Goal: Find specific page/section: Find specific page/section

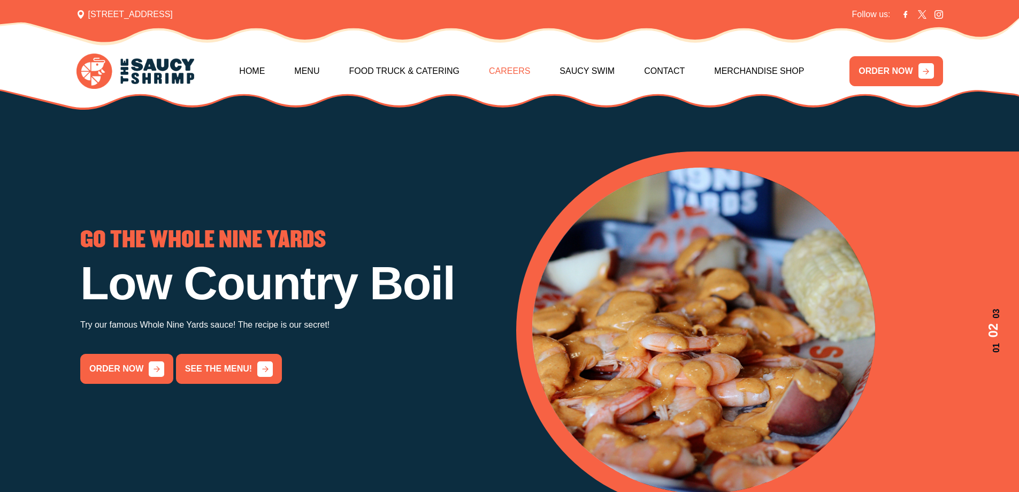
click at [516, 73] on link "Careers" at bounding box center [509, 71] width 41 height 46
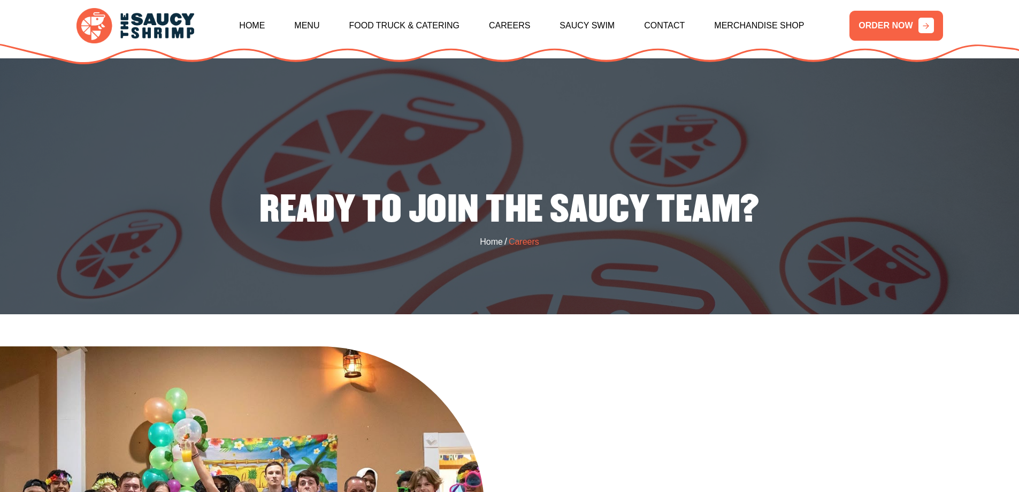
scroll to position [357, 0]
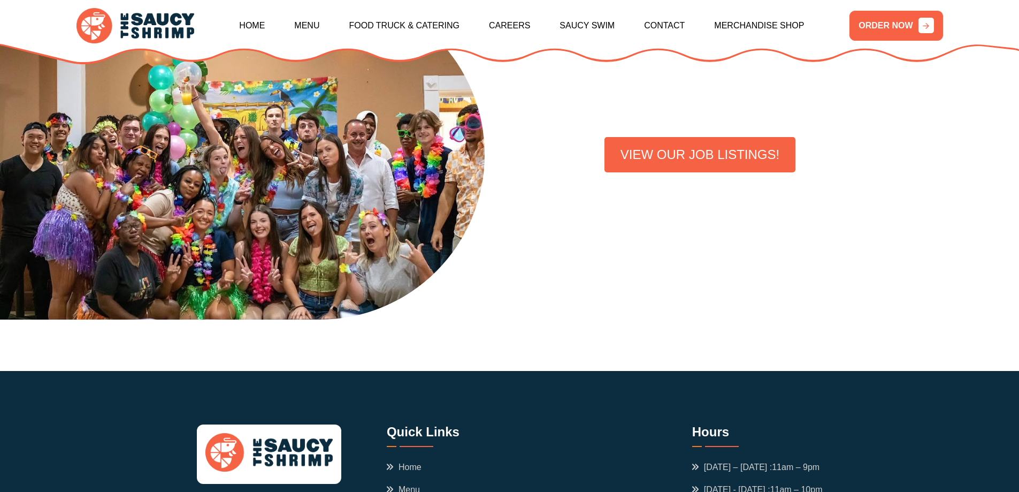
click at [669, 162] on link "VIEW OUR JOB LISTINGS!" at bounding box center [700, 154] width 191 height 35
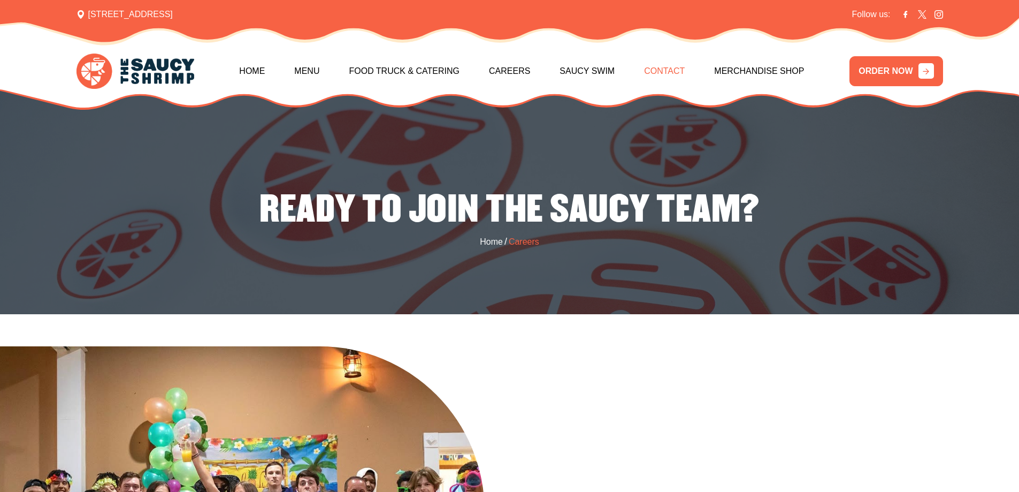
click at [658, 70] on link "Contact" at bounding box center [664, 71] width 41 height 46
